Goal: Task Accomplishment & Management: Use online tool/utility

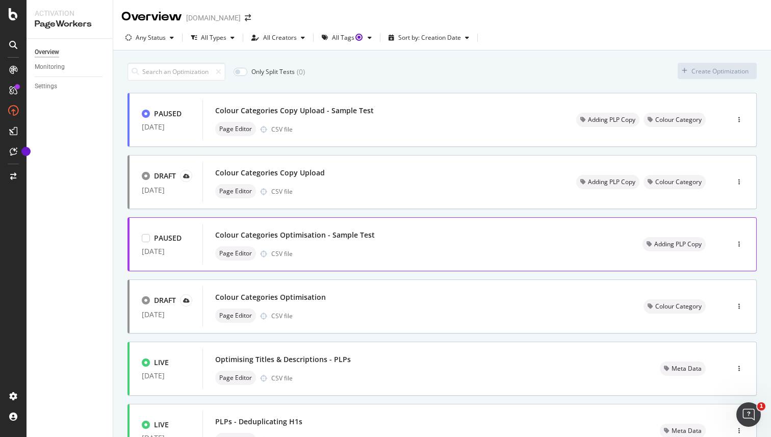
click at [292, 236] on div "Colour Categories Optimisation - Sample Test" at bounding box center [295, 235] width 160 height 10
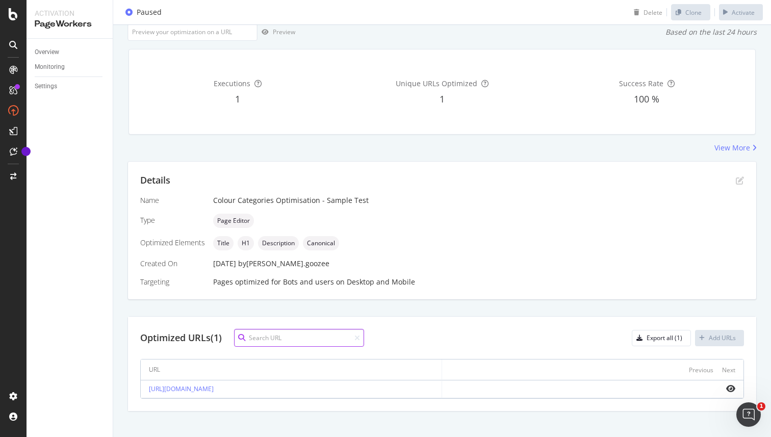
scroll to position [77, 0]
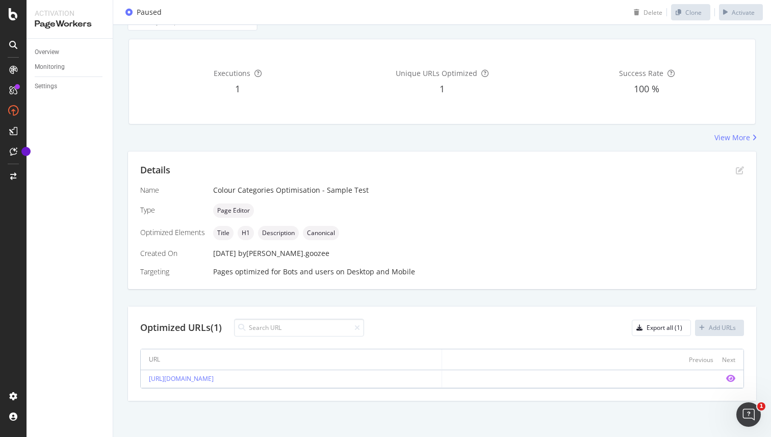
click at [730, 380] on icon "eye" at bounding box center [730, 378] width 9 height 8
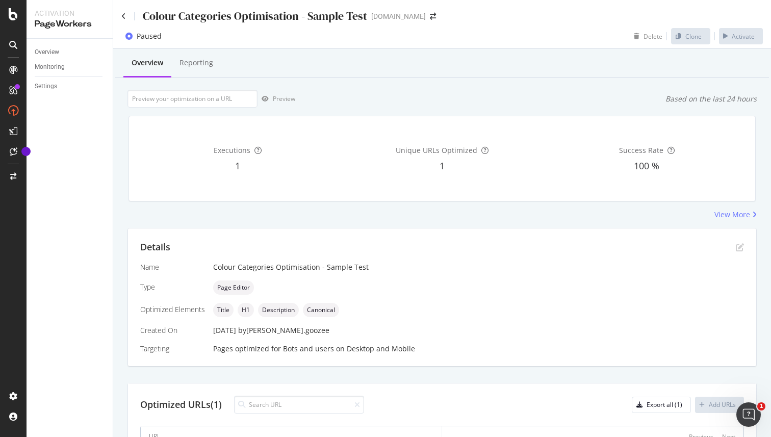
click at [128, 36] on icon at bounding box center [128, 36] width 7 height 7
click at [151, 39] on div "Paused" at bounding box center [149, 36] width 25 height 10
click at [371, 89] on div "Overview Reporting Preview Based on the last 24 hours Executions 1 Unique URLs …" at bounding box center [442, 281] width 658 height 465
click at [404, 213] on div "View More" at bounding box center [441, 215] width 629 height 10
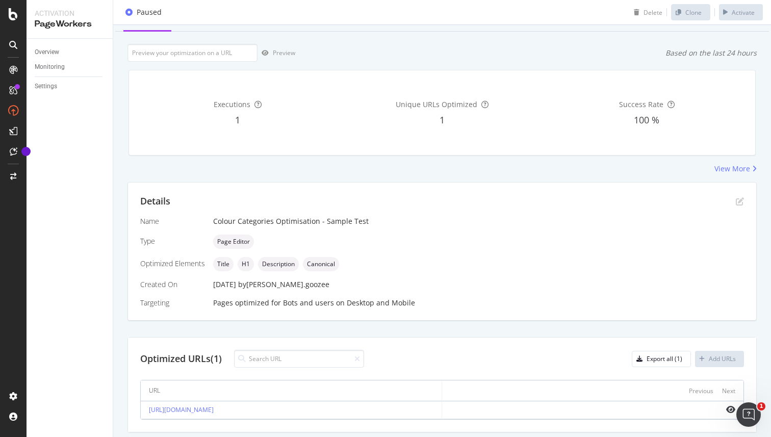
scroll to position [77, 0]
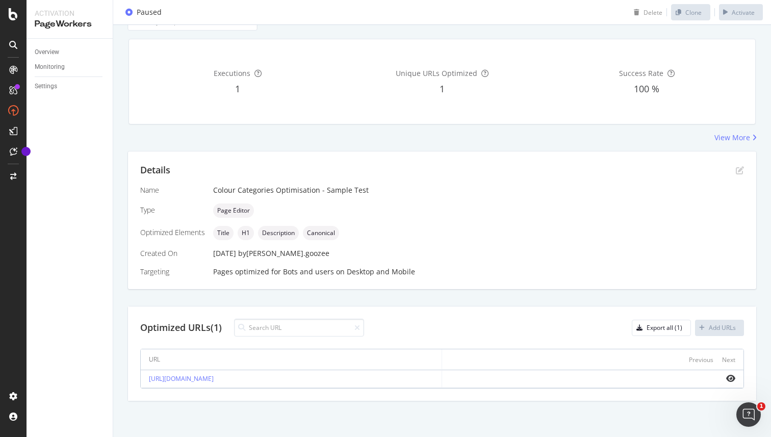
click at [411, 296] on div "Details Name Colour Categories Optimisation - Sample Test Type Page Editor Opti…" at bounding box center [441, 276] width 629 height 250
click at [424, 138] on div "View More" at bounding box center [441, 138] width 629 height 10
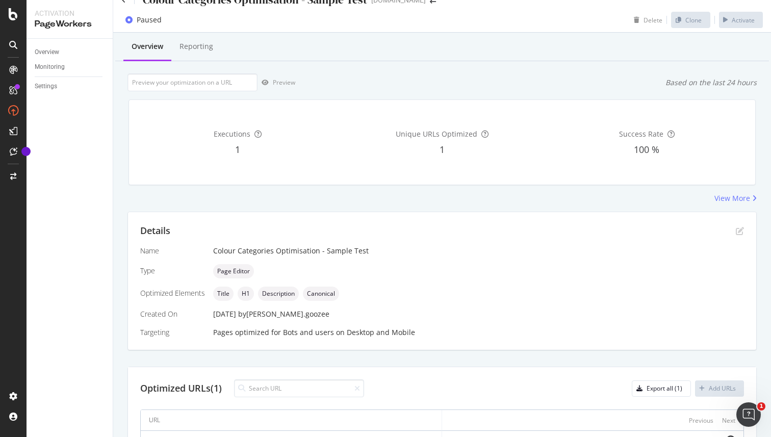
scroll to position [0, 0]
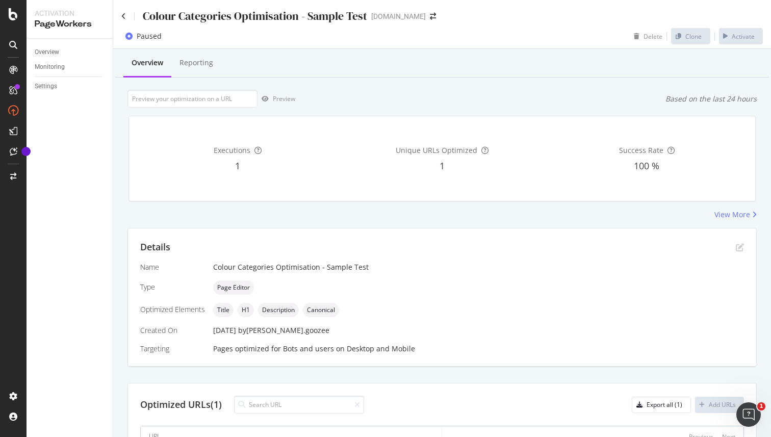
click at [413, 64] on div "Overview Reporting" at bounding box center [442, 64] width 654 height 28
click at [398, 217] on div "View More" at bounding box center [441, 215] width 629 height 10
click at [123, 16] on icon at bounding box center [123, 16] width 5 height 7
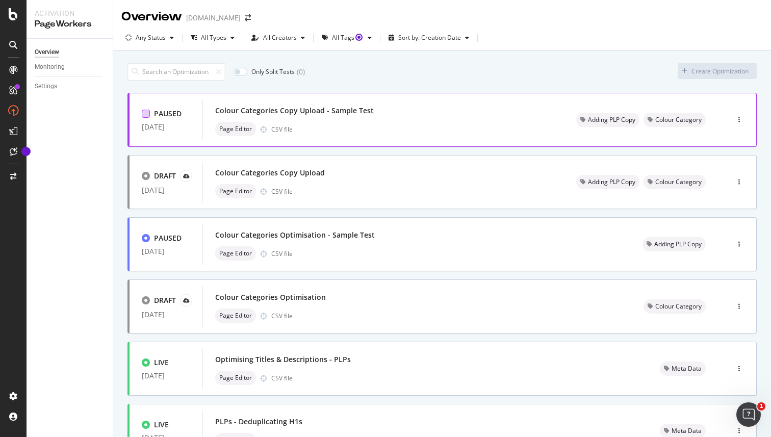
click at [147, 114] on div at bounding box center [146, 114] width 8 height 8
click at [146, 115] on icon at bounding box center [146, 113] width 5 height 5
click at [404, 66] on div "Only Split Tests ( 0 ) Create Optimization" at bounding box center [441, 72] width 629 height 18
click at [343, 112] on div "Colour Categories Copy Upload - Sample Test" at bounding box center [294, 111] width 159 height 10
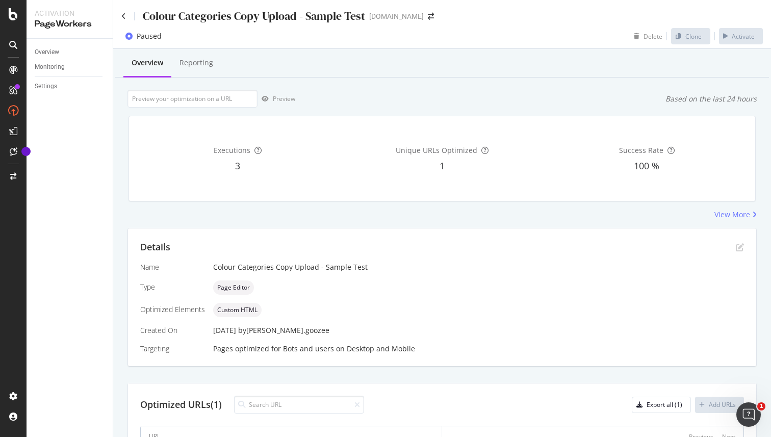
click at [549, 31] on div "Paused Delete Clone Activate" at bounding box center [442, 38] width 658 height 20
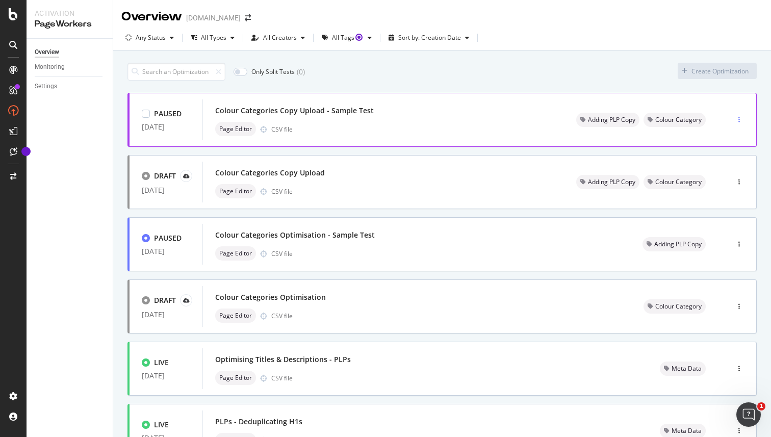
click at [742, 118] on div "button" at bounding box center [739, 120] width 10 height 6
click at [761, 160] on div "Only Split Tests ( 0 ) Create Optimization PAUSED 08 Oct. 2025 Colour Categorie…" at bounding box center [442, 286] width 658 height 473
click at [253, 111] on div "Colour Categories Copy Upload - Sample Test" at bounding box center [294, 111] width 159 height 10
